Goal: Find specific page/section: Find specific page/section

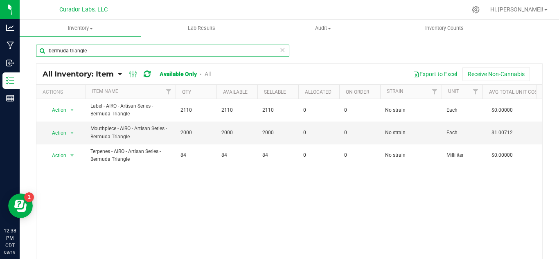
click at [124, 50] on input "bermuda triangle" at bounding box center [162, 51] width 253 height 12
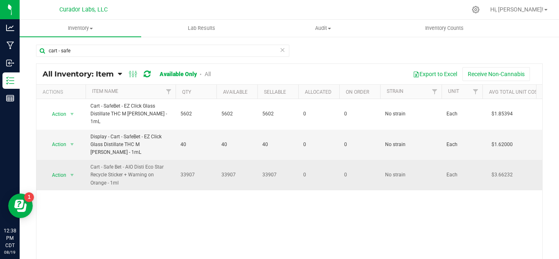
drag, startPoint x: 104, startPoint y: 180, endPoint x: 86, endPoint y: 171, distance: 20.0
click at [86, 171] on td "Cart - Safe Bet - AIO Disti Eco Star Recycle Sticker + Warning on Orange - 1ml" at bounding box center [131, 175] width 90 height 30
copy span "Cart - Safe Bet - AIO Disti Eco Star Recycle Sticker + Warning on Orange - 1ml"
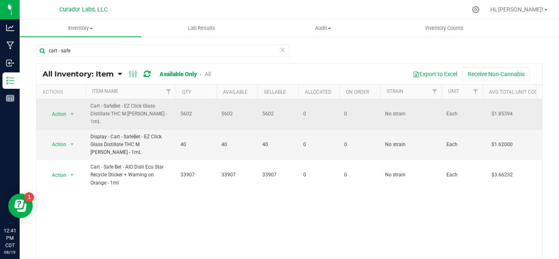
drag, startPoint x: 169, startPoint y: 116, endPoint x: 92, endPoint y: 112, distance: 77.5
click at [92, 112] on span "Cart - SafeBet - EZ Click Glass Distillate THC M [PERSON_NAME] - 1mL" at bounding box center [130, 114] width 80 height 24
click at [166, 119] on span "Cart - SafeBet - EZ Click Glass Distillate THC M [PERSON_NAME] - 1mL" at bounding box center [130, 114] width 80 height 24
drag, startPoint x: 167, startPoint y: 118, endPoint x: 84, endPoint y: 111, distance: 83.0
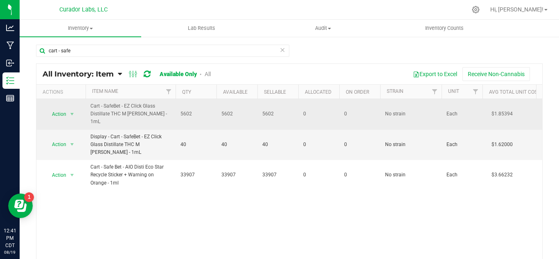
click at [170, 115] on span "Cart - SafeBet - EZ Click Glass Distillate THC M [PERSON_NAME] - 1mL" at bounding box center [130, 114] width 80 height 24
drag, startPoint x: 169, startPoint y: 115, endPoint x: 109, endPoint y: 103, distance: 61.0
click at [109, 103] on td "Cart - SafeBet - EZ Click Glass Distillate THC M [PERSON_NAME] - 1mL" at bounding box center [131, 114] width 90 height 31
copy span "Cart - SafeBet - EZ Click Glass Distillate THC M [PERSON_NAME] - 1mL"
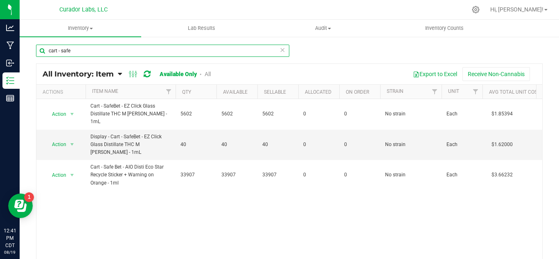
click at [82, 49] on input "cart - safe" at bounding box center [162, 51] width 253 height 12
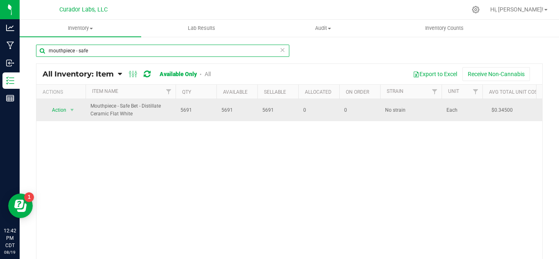
type input "mouthpiece - safe"
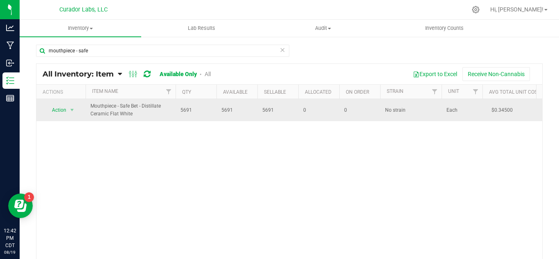
drag, startPoint x: 133, startPoint y: 113, endPoint x: 86, endPoint y: 111, distance: 47.1
click at [86, 111] on td "Mouthpiece - Safe Bet - Distillate Ceramic Flat White" at bounding box center [131, 110] width 90 height 22
copy span "Mouthpiece - Safe Bet - Distillate Ceramic Flat White"
